Goal: Task Accomplishment & Management: Use online tool/utility

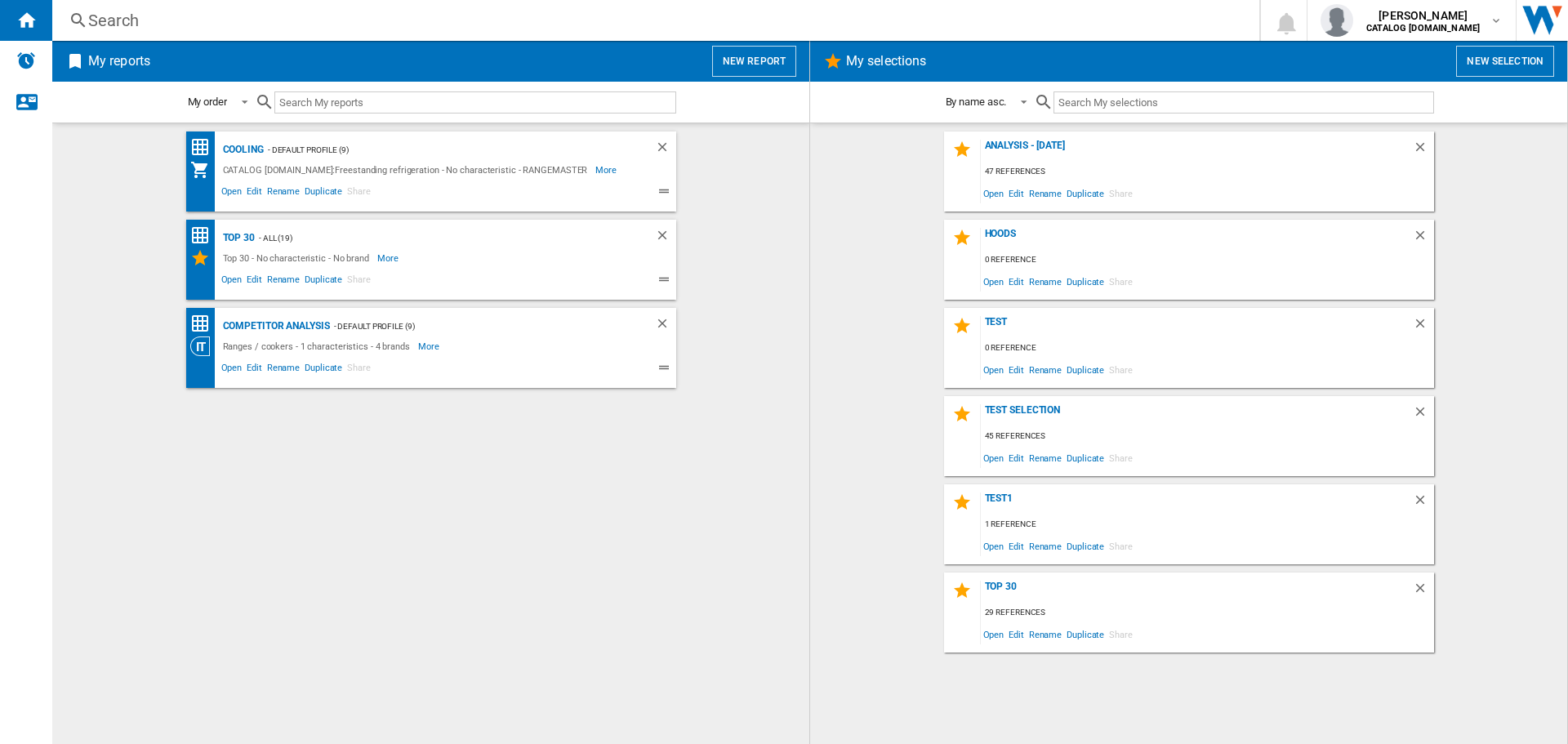
click at [752, 65] on button "New report" at bounding box center [754, 61] width 84 height 31
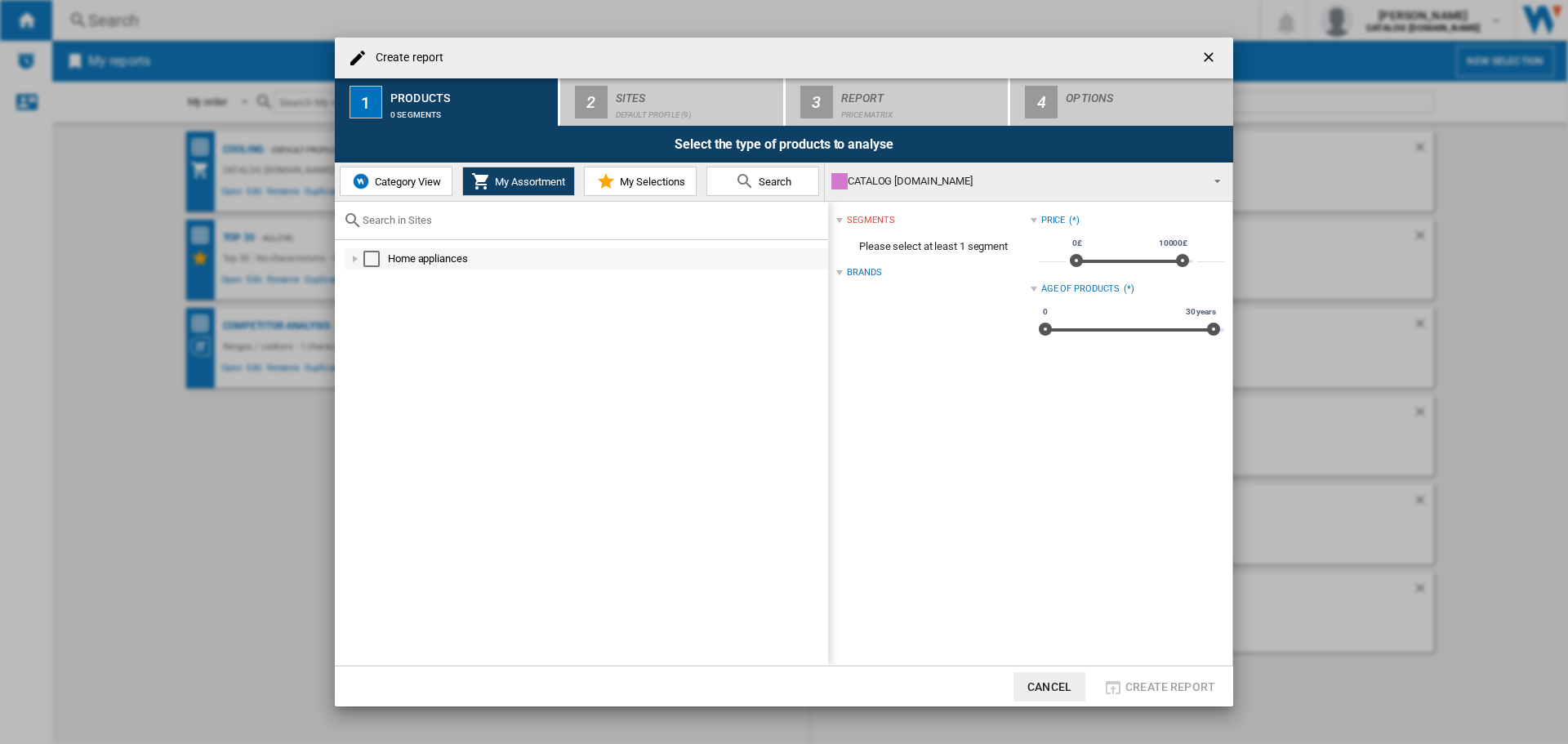
click at [354, 259] on div at bounding box center [355, 259] width 16 height 16
click at [374, 321] on div at bounding box center [374, 322] width 16 height 16
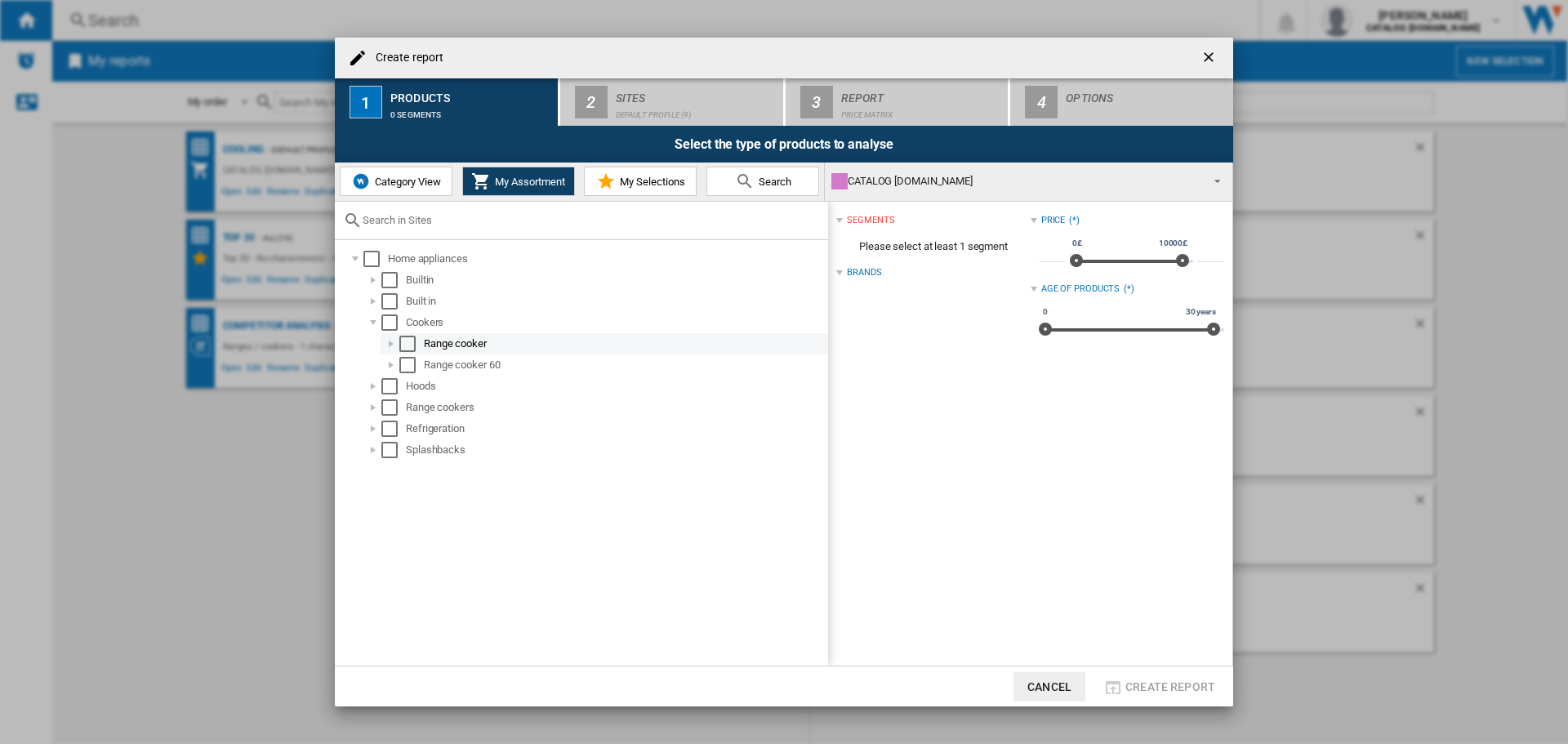
click at [387, 342] on div at bounding box center [392, 344] width 16 height 16
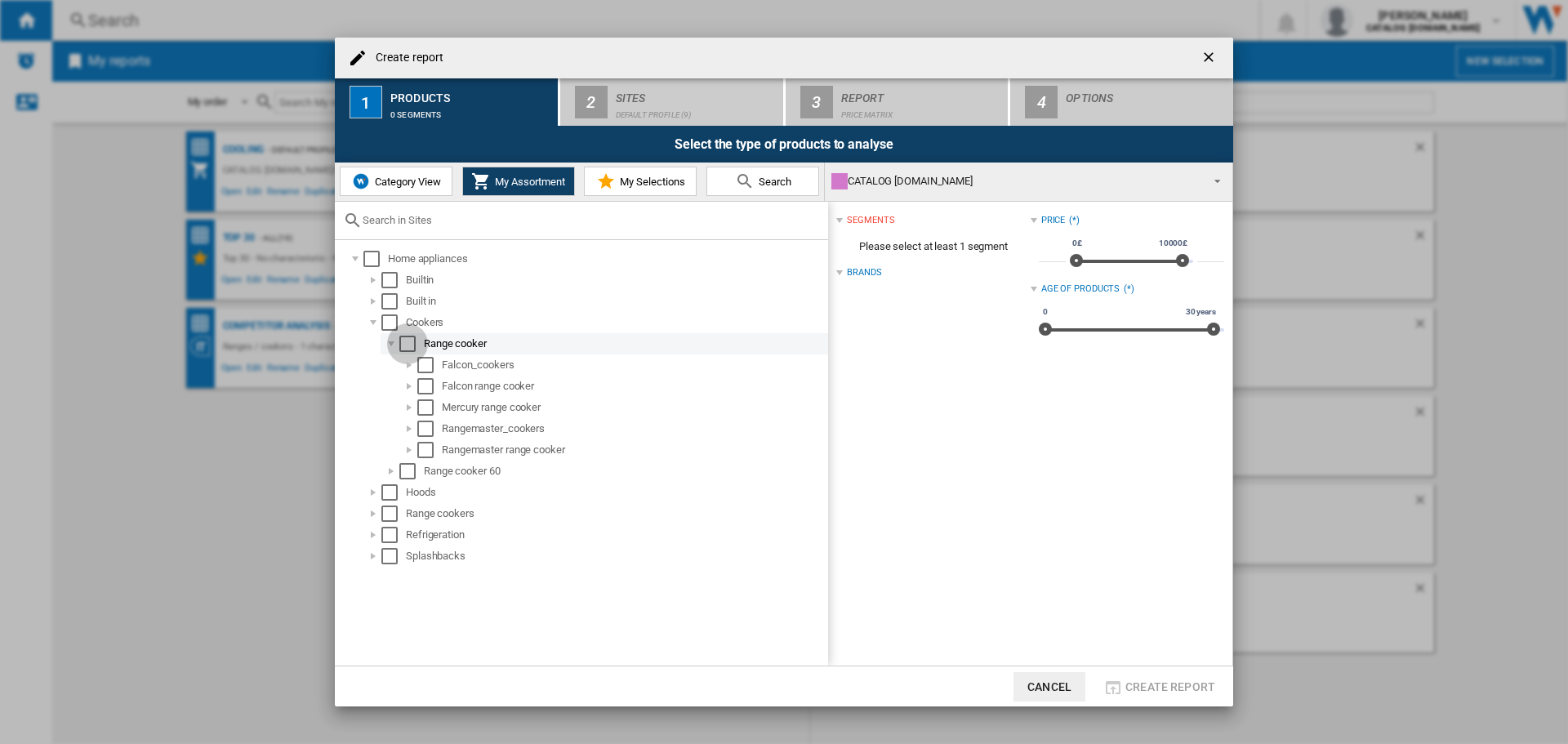
click at [405, 343] on div "Select" at bounding box center [407, 344] width 16 height 16
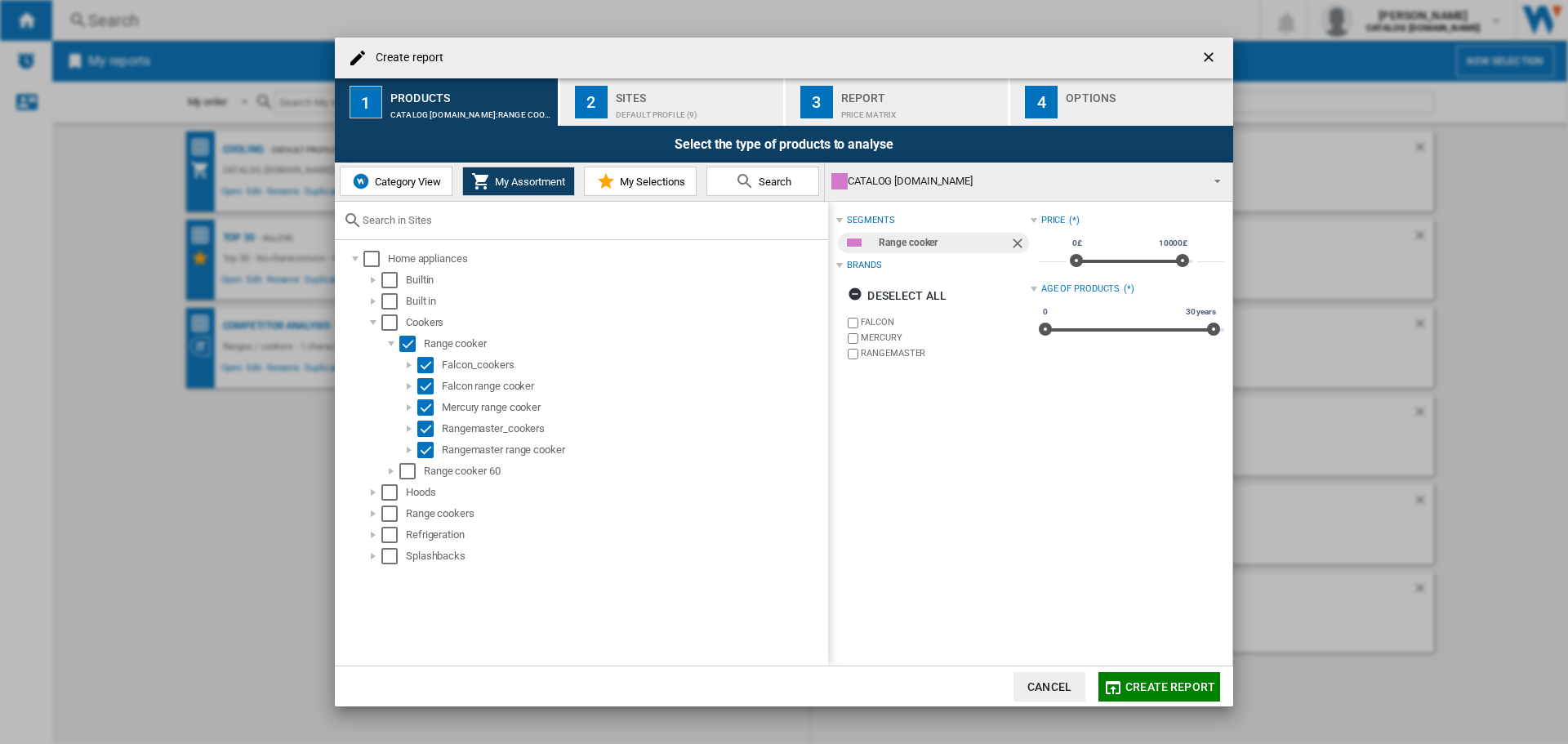
click at [657, 98] on div "Sites" at bounding box center [696, 93] width 161 height 17
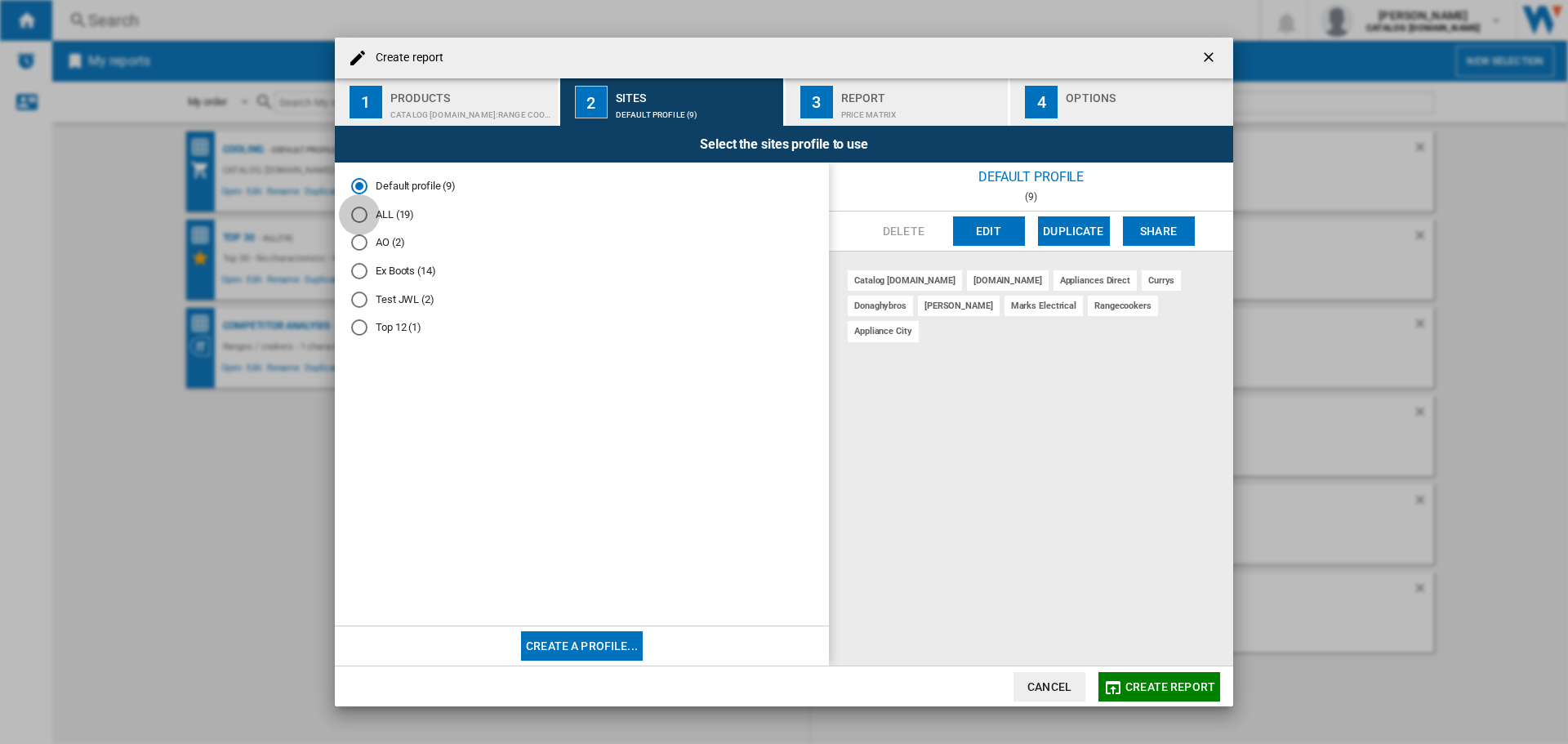
click at [355, 215] on div "ALL (19)" at bounding box center [360, 215] width 16 height 16
click at [855, 100] on div "Report" at bounding box center [921, 93] width 161 height 17
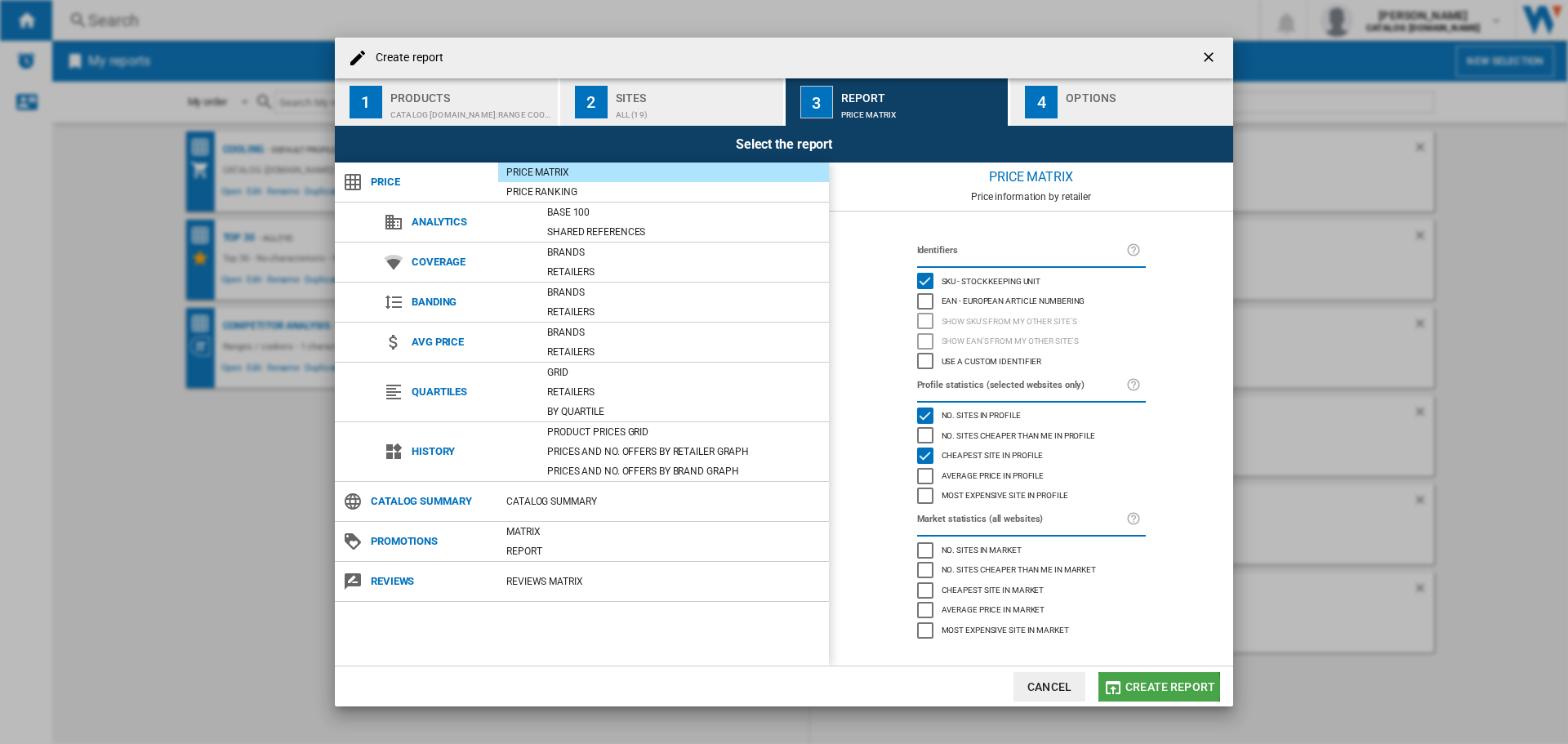
click at [1142, 687] on span "Create report" at bounding box center [1171, 686] width 89 height 13
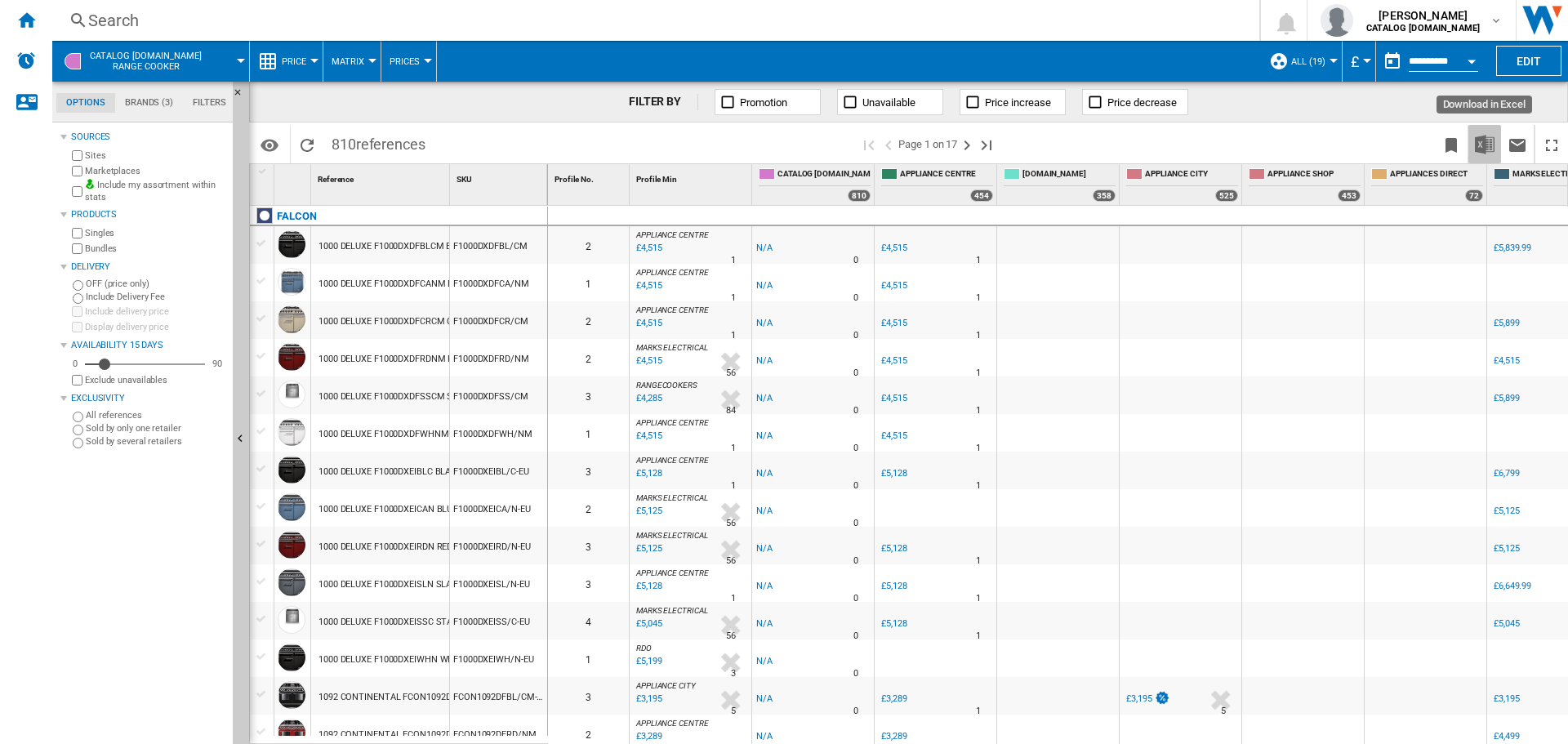
click at [1477, 150] on img "Download in Excel" at bounding box center [1484, 144] width 19 height 19
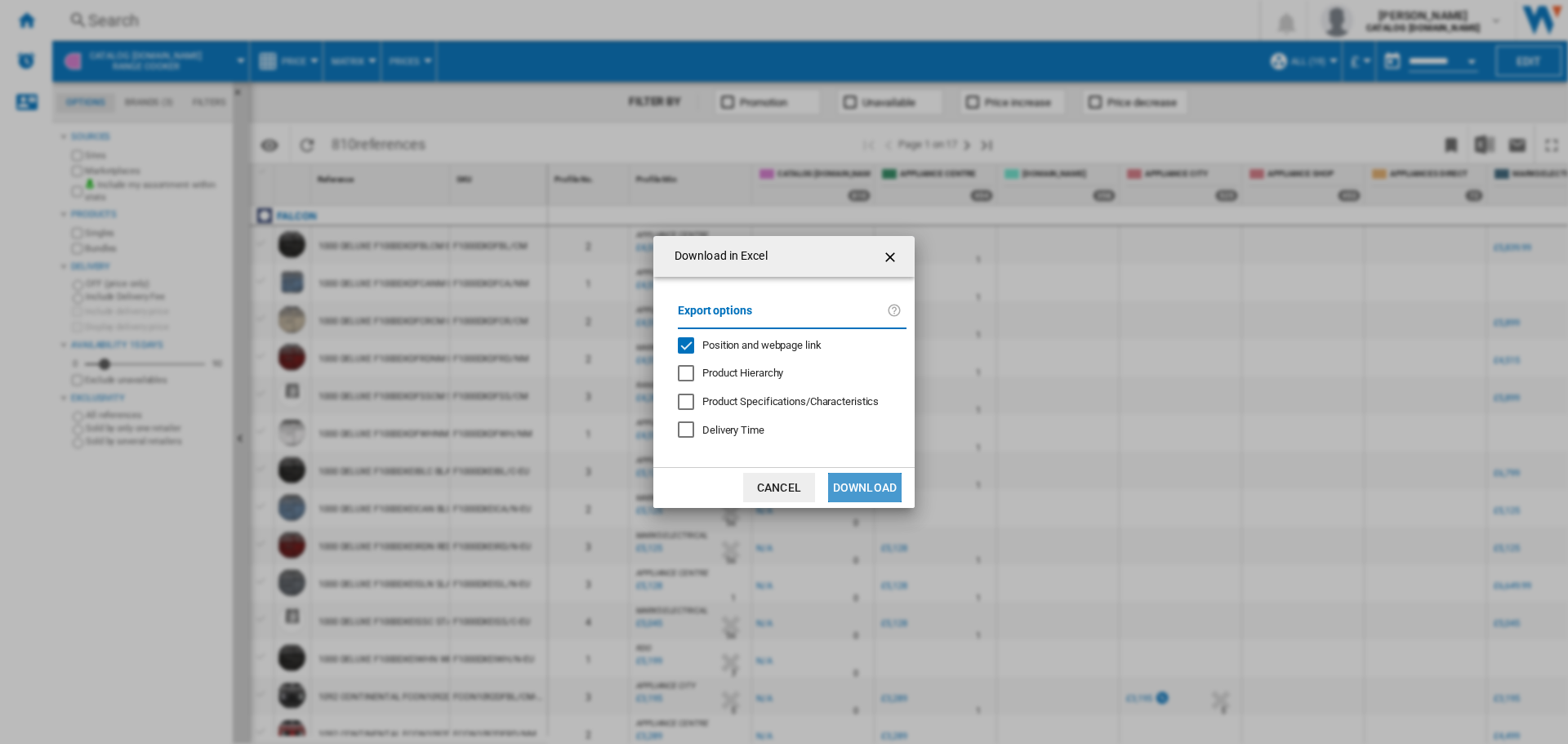
click at [865, 481] on button "Download" at bounding box center [865, 487] width 74 height 29
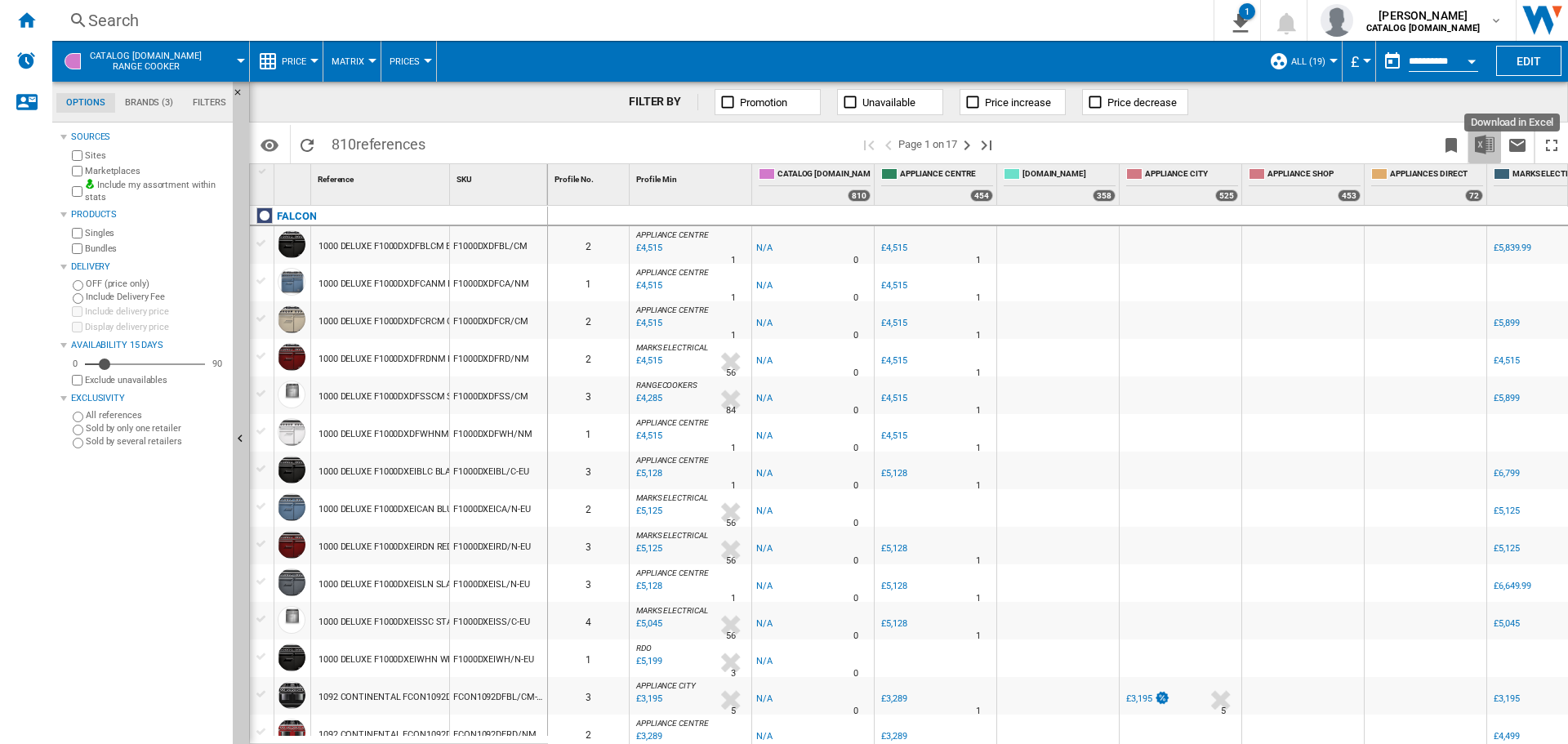
click at [1475, 148] on img "Download in Excel" at bounding box center [1484, 144] width 19 height 19
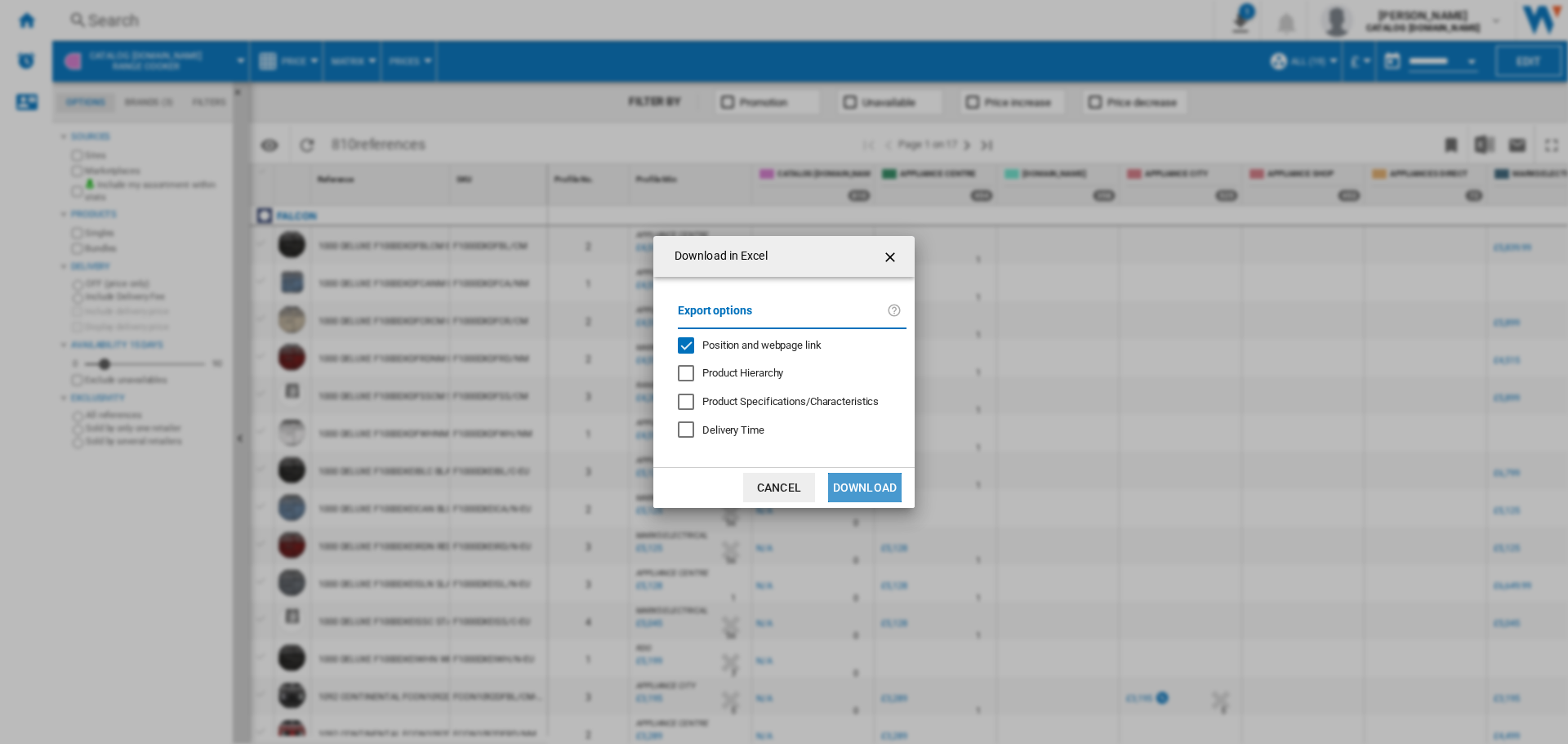
click at [857, 488] on button "Download" at bounding box center [865, 487] width 74 height 29
